Goal: Find specific page/section: Find specific page/section

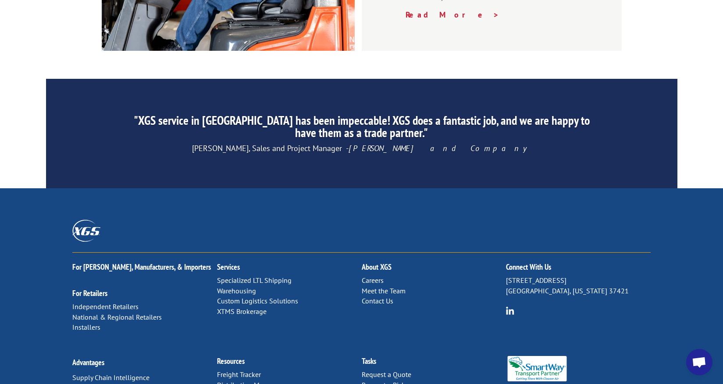
scroll to position [1351, 0]
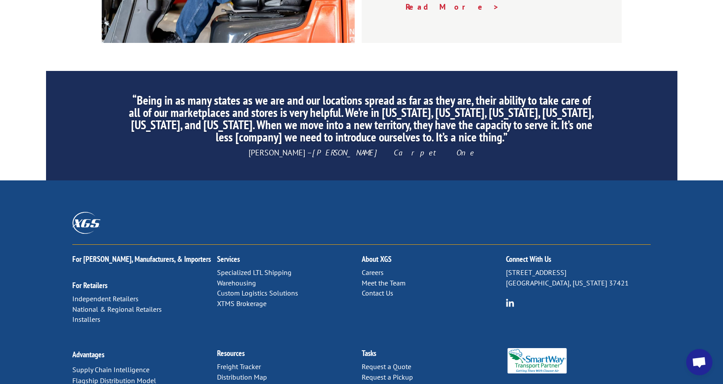
click at [258, 373] on link "Distribution Map" at bounding box center [242, 377] width 50 height 9
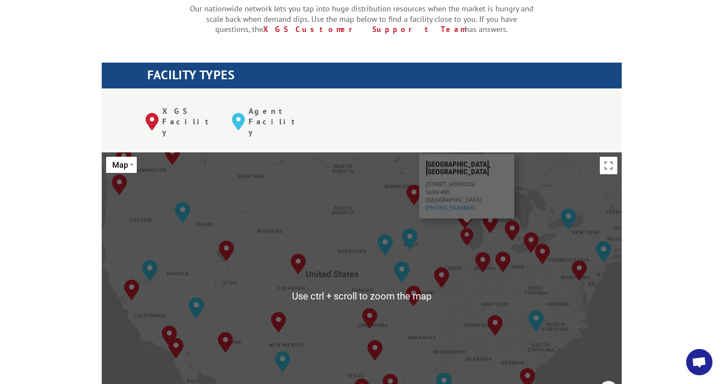
scroll to position [307, 0]
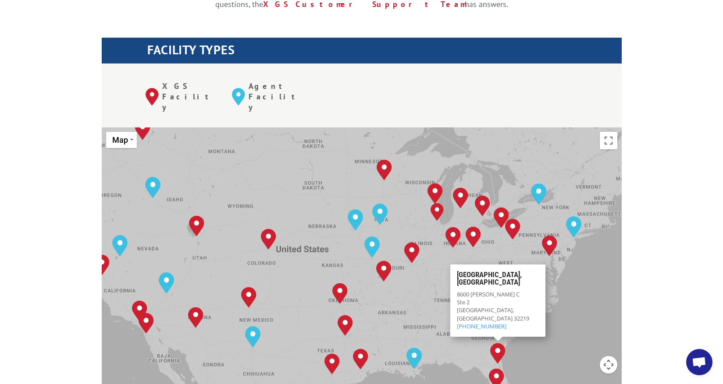
click at [598, 268] on div "To navigate, press the arrow keys. Albuquerque, NM Baltimore, MD Boise, ID Char…" at bounding box center [362, 272] width 520 height 288
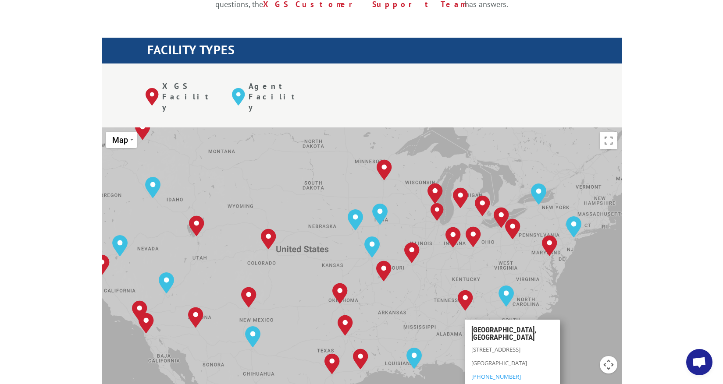
click at [438, 352] on div "To navigate, press the arrow keys. Albuquerque, NM Baltimore, MD Boise, ID Char…" at bounding box center [362, 272] width 520 height 288
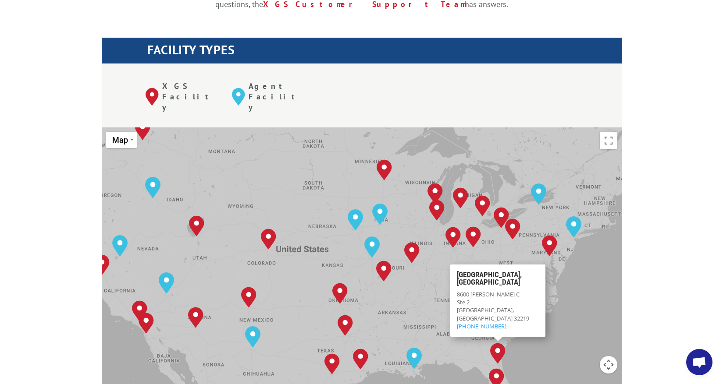
click at [523, 304] on div "To navigate, press the arrow keys. Albuquerque, NM Baltimore, MD Boise, ID Char…" at bounding box center [362, 272] width 520 height 288
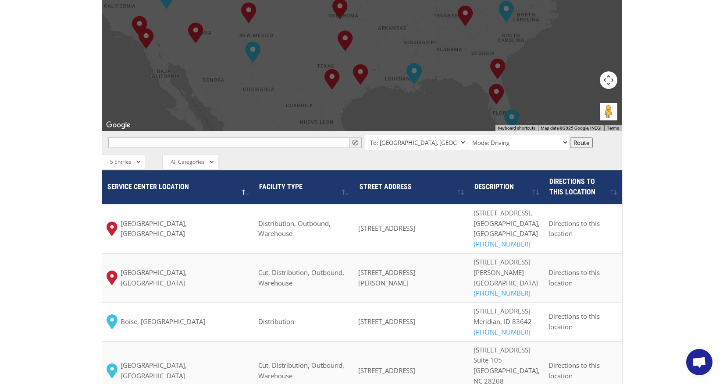
scroll to position [745, 0]
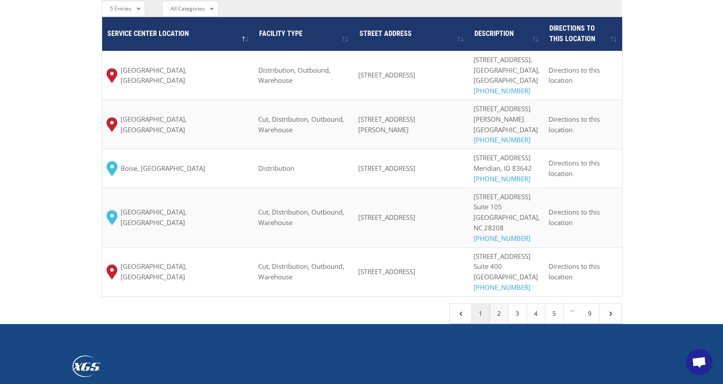
click at [496, 324] on link "2" at bounding box center [499, 313] width 18 height 19
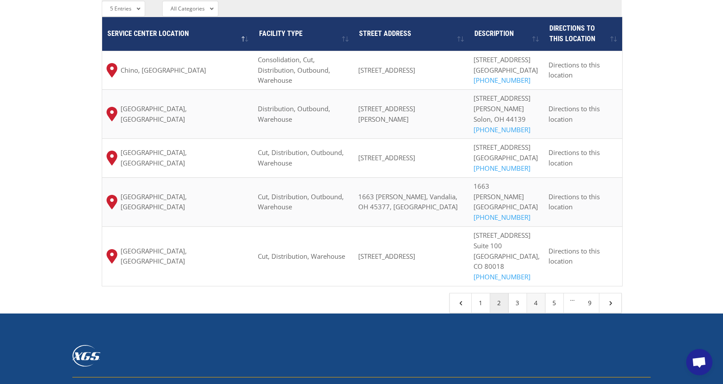
click at [534, 294] on link "4" at bounding box center [536, 303] width 18 height 19
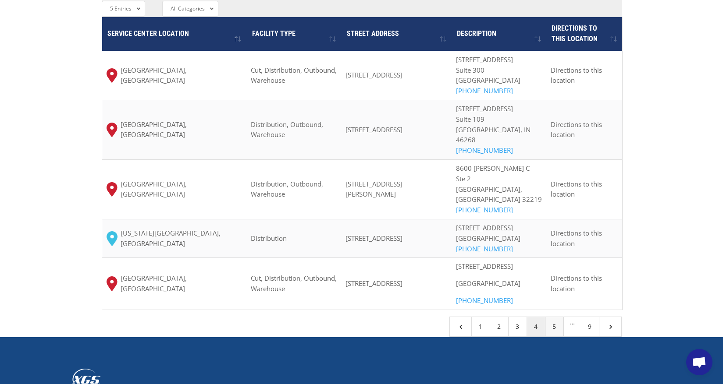
click at [554, 337] on link "5" at bounding box center [554, 326] width 18 height 19
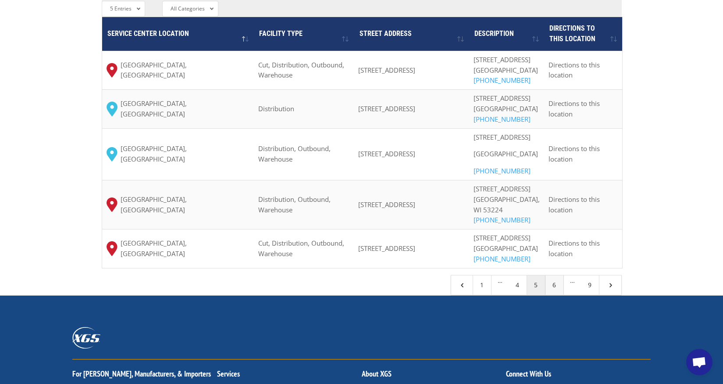
click at [554, 295] on link "6" at bounding box center [554, 285] width 18 height 19
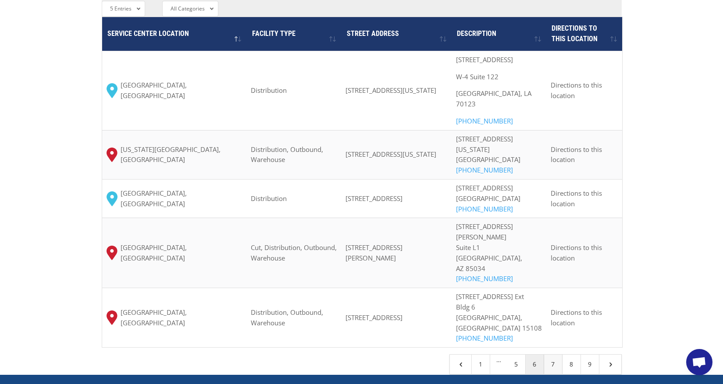
click at [553, 355] on link "7" at bounding box center [553, 364] width 18 height 19
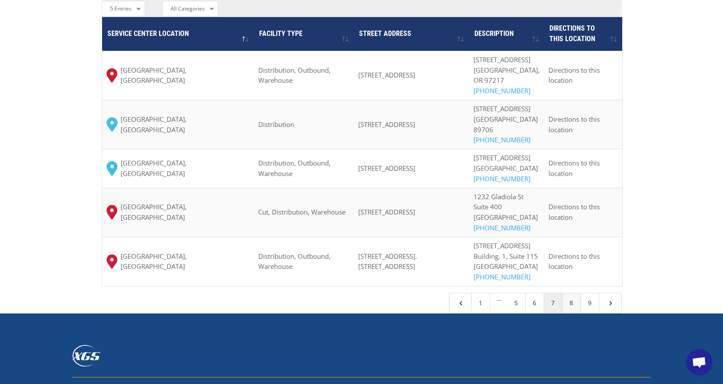
click at [573, 313] on link "8" at bounding box center [571, 303] width 18 height 19
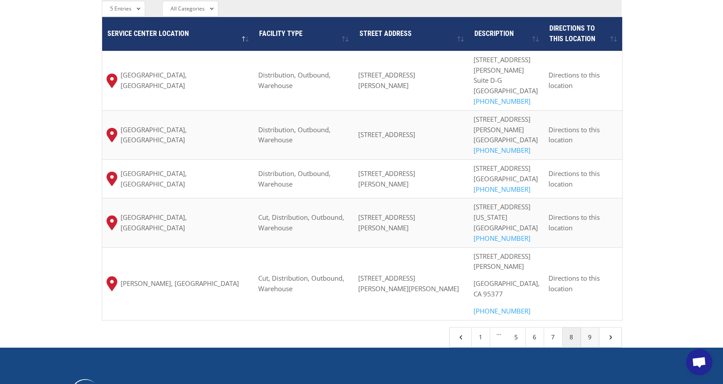
click at [590, 328] on link "9" at bounding box center [590, 337] width 18 height 19
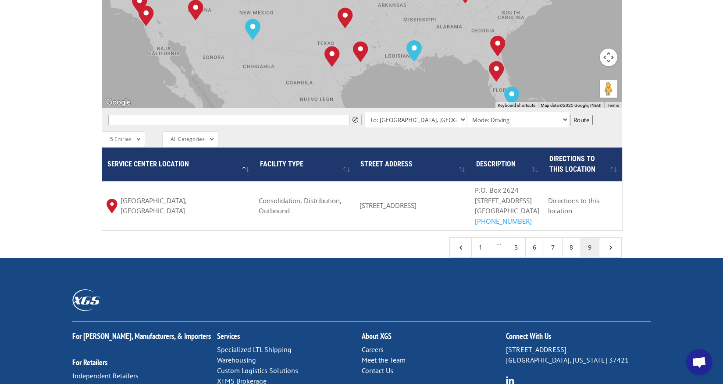
scroll to position [614, 0]
